Goal: Book appointment/travel/reservation

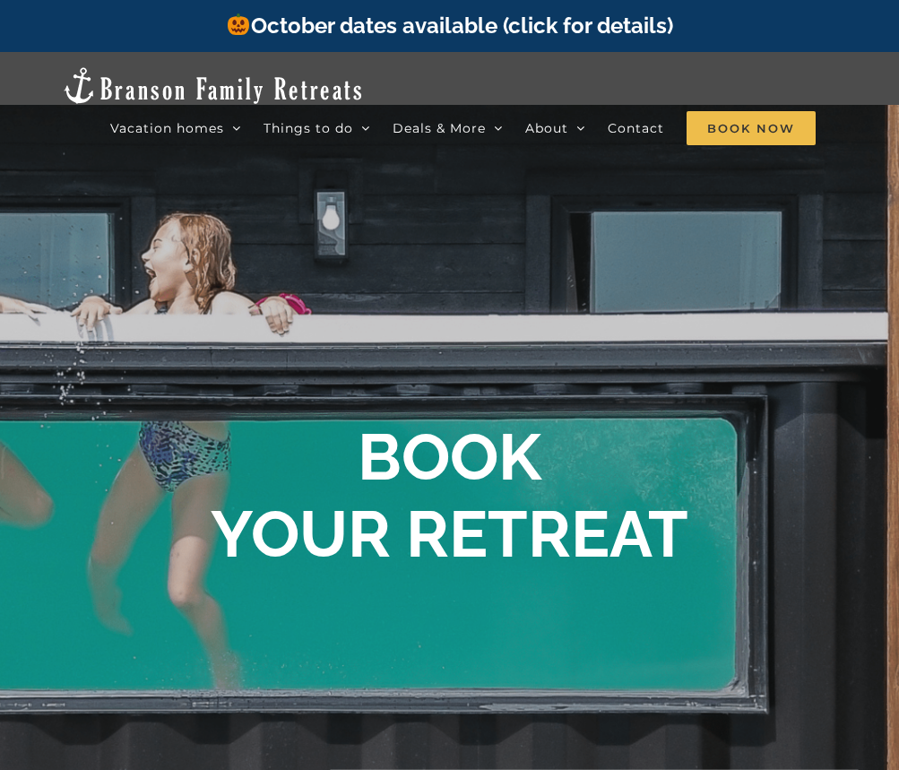
click at [454, 26] on link "October dates available (click for details)" at bounding box center [449, 26] width 446 height 26
